Goal: Navigation & Orientation: Find specific page/section

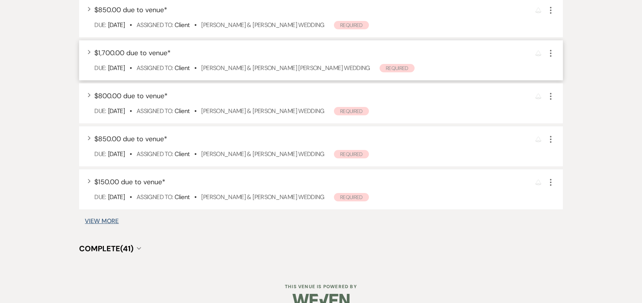
scroll to position [506, 0]
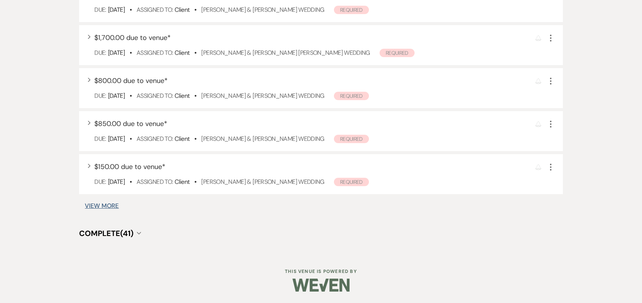
click at [98, 207] on button "View More" at bounding box center [102, 206] width 34 height 6
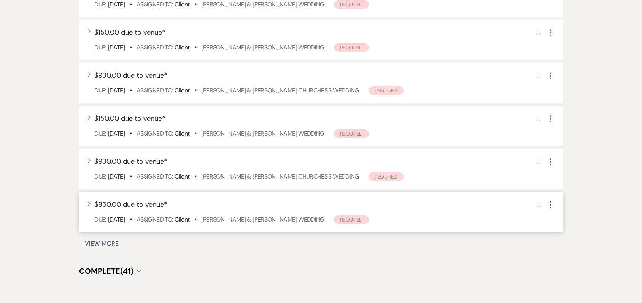
scroll to position [968, 0]
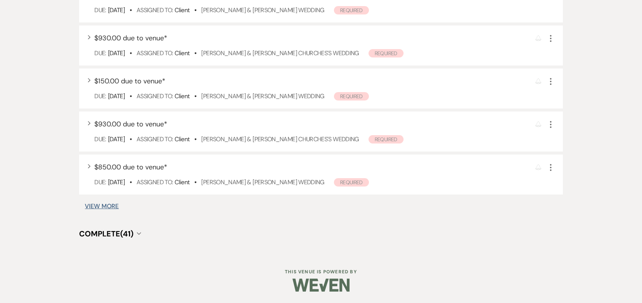
click at [108, 205] on button "View More" at bounding box center [102, 206] width 34 height 6
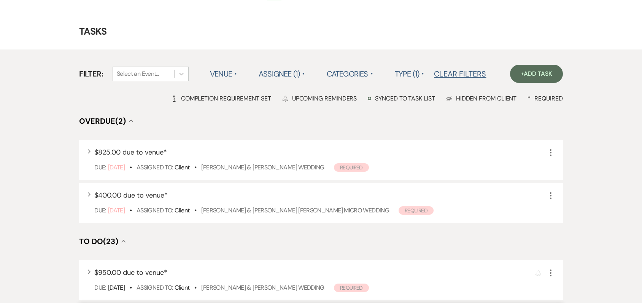
scroll to position [0, 0]
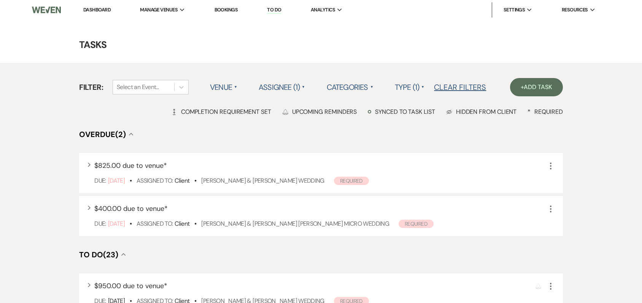
click at [276, 10] on link "To Do" at bounding box center [274, 9] width 14 height 7
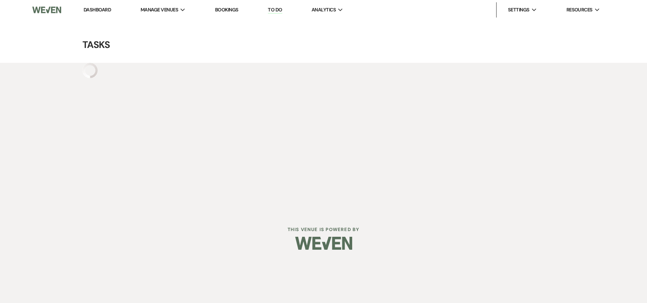
click at [96, 10] on link "Dashboard" at bounding box center [97, 9] width 27 height 6
